Goal: Navigation & Orientation: Find specific page/section

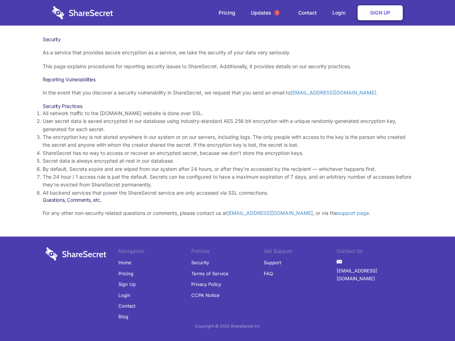
click at [227, 171] on li "By default, Secrets expire and are wiped from our system after 24 hours, or aft…" at bounding box center [228, 169] width 370 height 8
click at [277, 13] on span "1" at bounding box center [277, 13] width 6 height 6
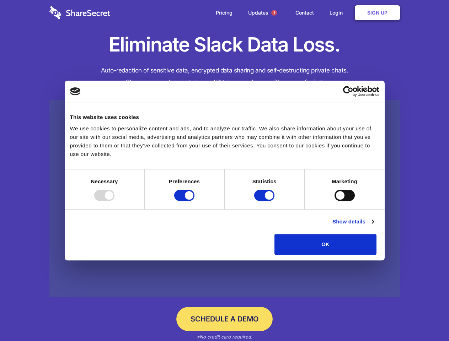
click at [114, 201] on div at bounding box center [104, 195] width 20 height 11
click at [194, 201] on input "Preferences" at bounding box center [184, 195] width 20 height 11
checkbox input "false"
click at [265, 201] on input "Statistics" at bounding box center [264, 195] width 20 height 11
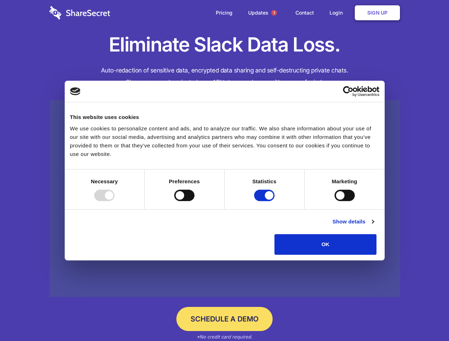
checkbox input "false"
click at [334, 201] on input "Marketing" at bounding box center [344, 195] width 20 height 11
checkbox input "true"
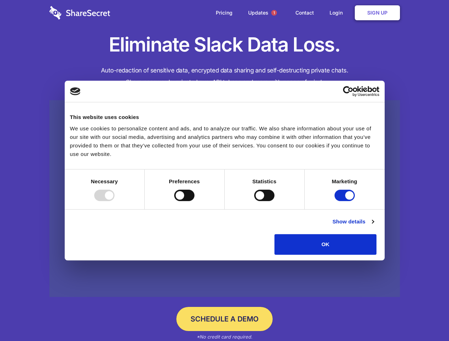
click at [373, 226] on link "Show details" at bounding box center [352, 221] width 41 height 9
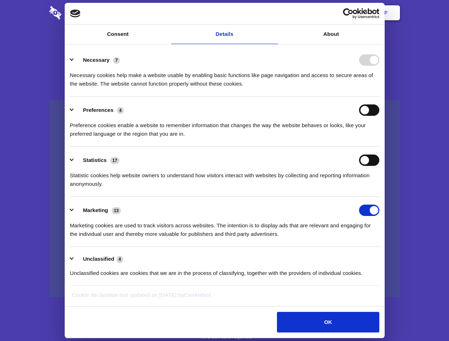
click at [379, 97] on li "Necessary 7 Necessary cookies help make a website usable by enabling basic func…" at bounding box center [224, 72] width 309 height 50
click at [274, 13] on span "1" at bounding box center [274, 13] width 6 height 6
